Goal: Find specific page/section: Find specific page/section

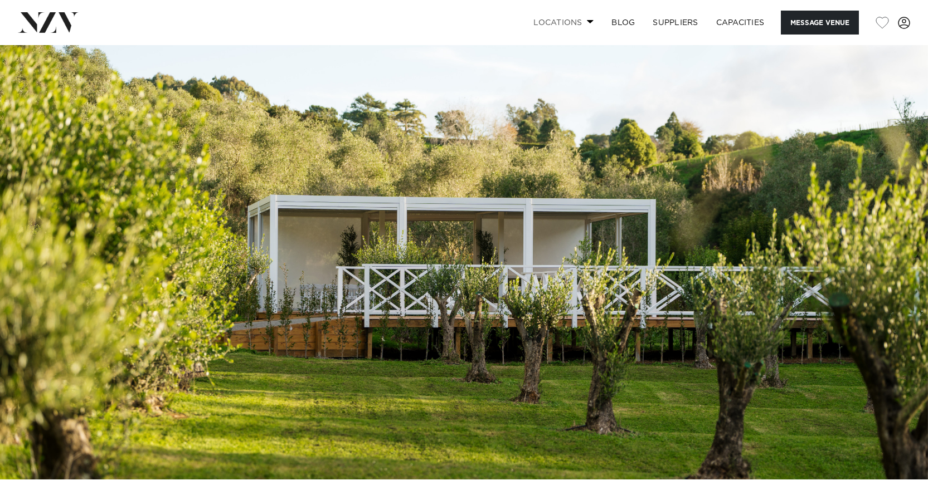
click at [576, 21] on link "Locations" at bounding box center [563, 23] width 78 height 24
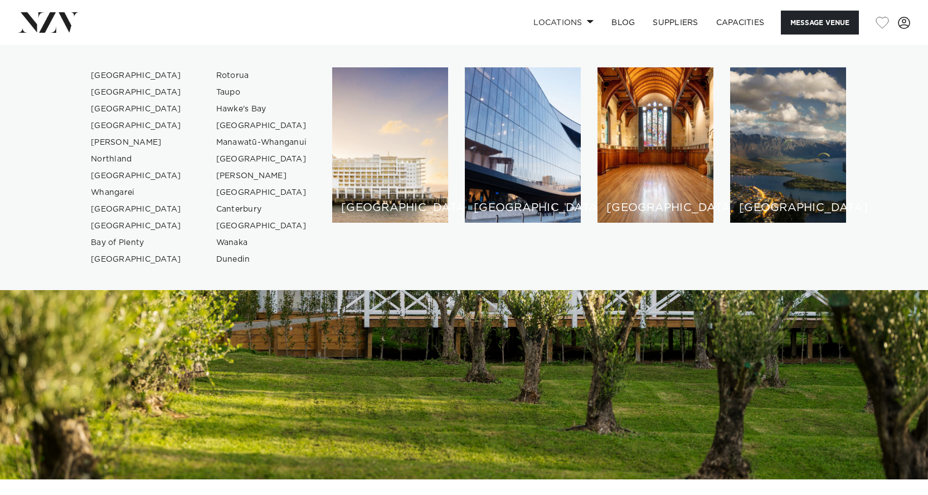
click at [324, 415] on img at bounding box center [464, 262] width 928 height 435
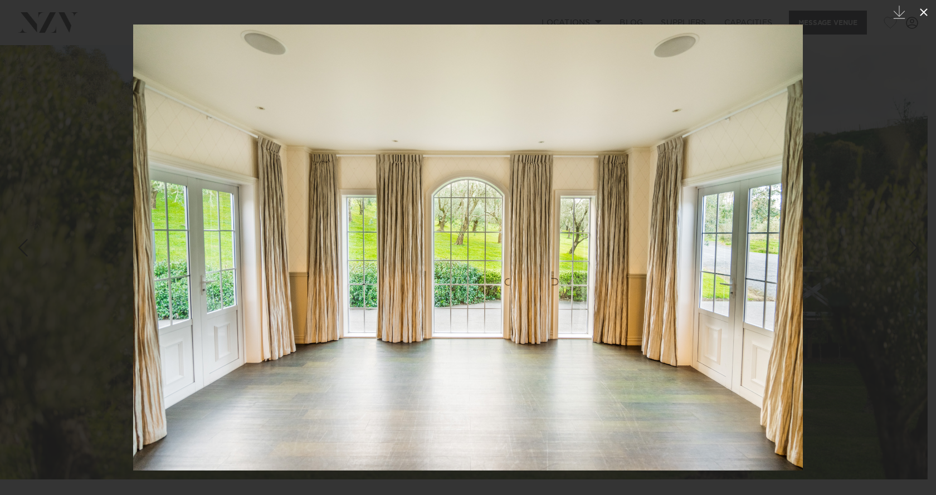
click at [924, 8] on icon at bounding box center [923, 12] width 13 height 13
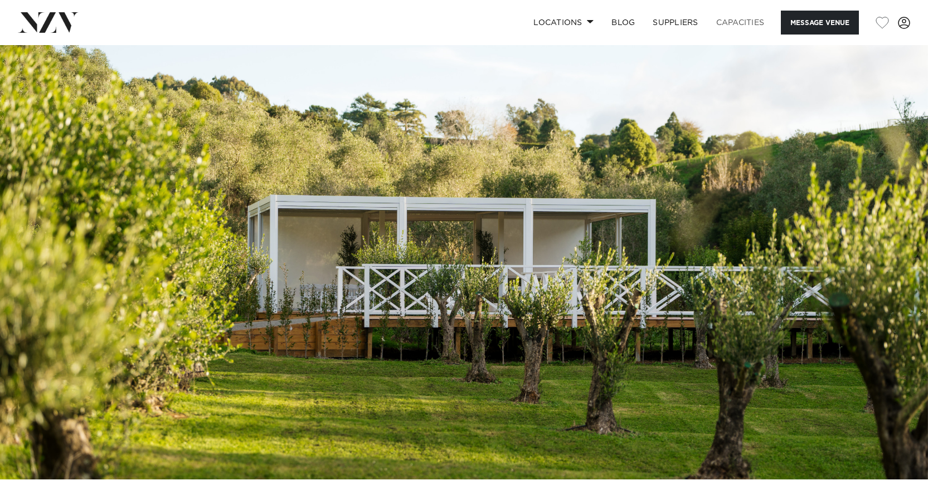
click at [745, 21] on link "Capacities" at bounding box center [740, 23] width 66 height 24
